Goal: Information Seeking & Learning: Learn about a topic

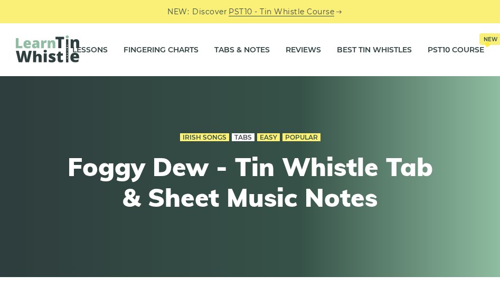
click at [245, 138] on link "Tabs" at bounding box center [243, 137] width 23 height 8
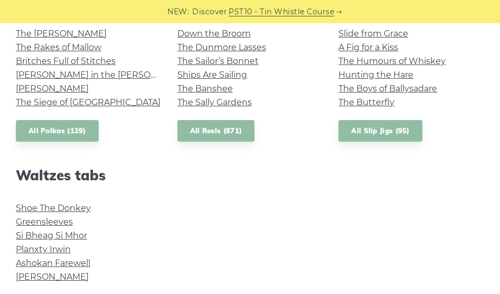
scroll to position [812, 0]
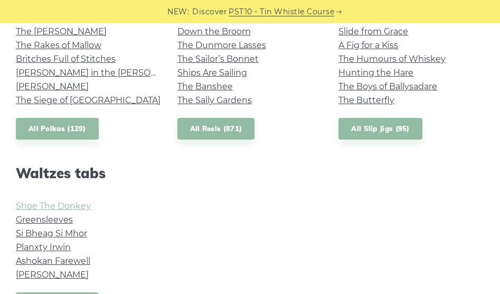
click at [72, 204] on link "Shoe The Donkey" at bounding box center [53, 206] width 75 height 10
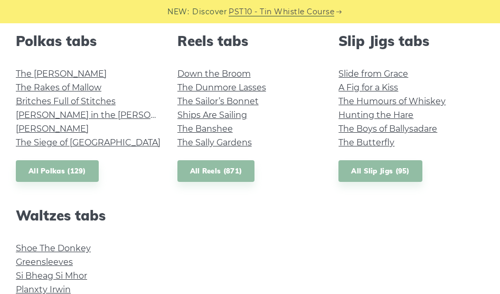
scroll to position [770, 0]
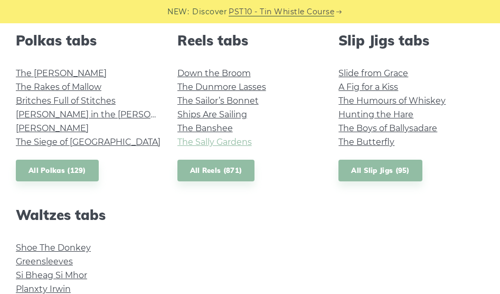
click at [197, 146] on link "The Sally Gardens" at bounding box center [214, 142] width 74 height 10
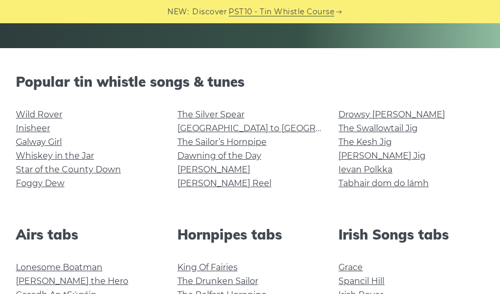
scroll to position [231, 0]
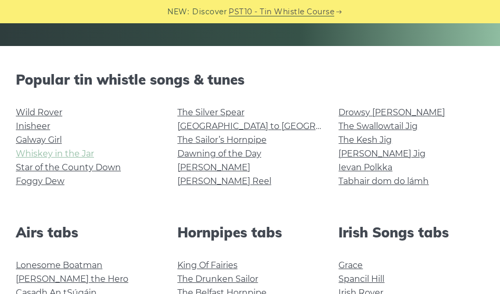
click at [78, 155] on link "Whiskey in the Jar" at bounding box center [55, 153] width 78 height 10
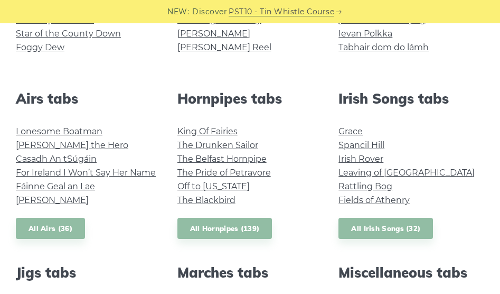
scroll to position [369, 0]
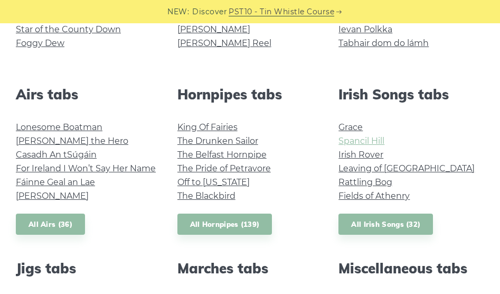
click at [350, 143] on link "Spancil Hill" at bounding box center [362, 141] width 46 height 10
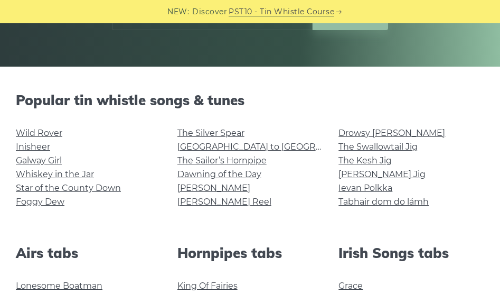
scroll to position [381, 0]
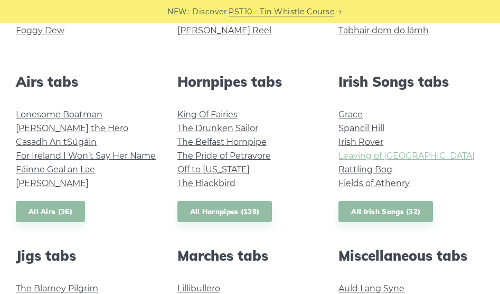
click at [353, 157] on link "Leaving of [GEOGRAPHIC_DATA]" at bounding box center [407, 156] width 136 height 10
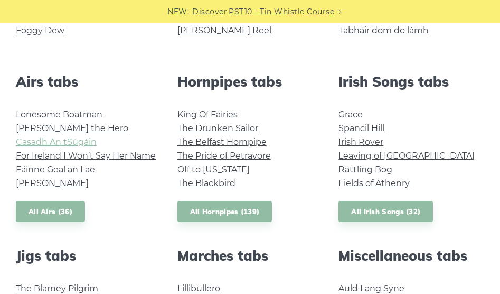
click at [64, 139] on link "Casadh An tSúgáin" at bounding box center [56, 142] width 81 height 10
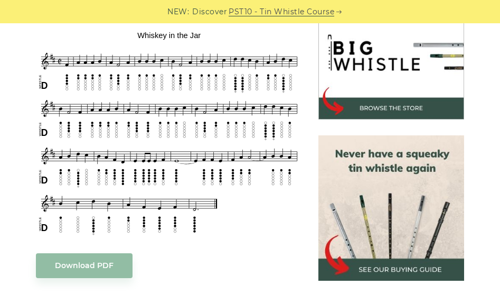
scroll to position [346, 0]
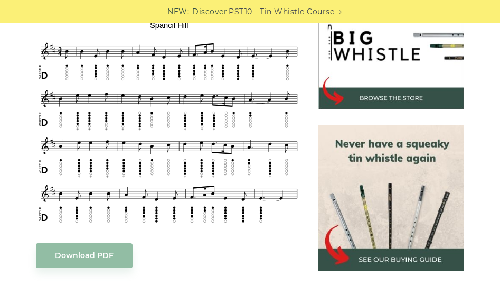
scroll to position [338, 0]
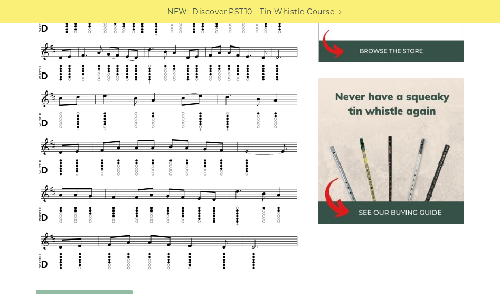
scroll to position [389, 0]
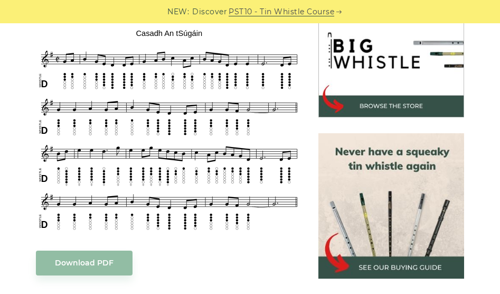
scroll to position [332, 0]
